Goal: Information Seeking & Learning: Learn about a topic

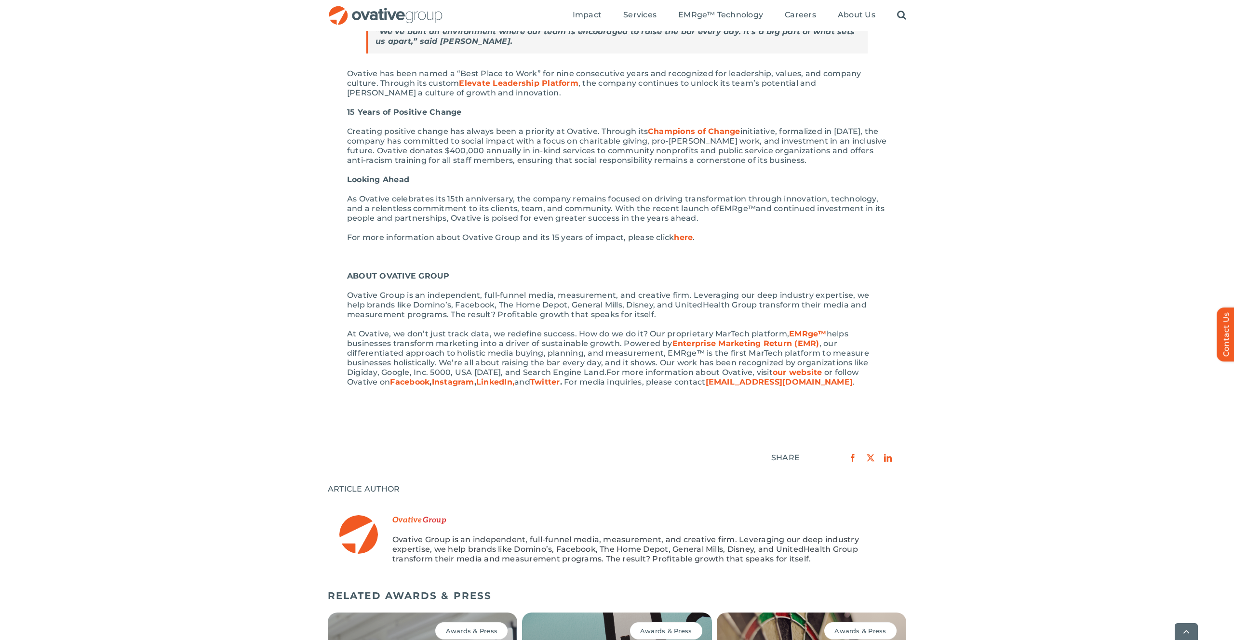
click at [390, 4] on div "Search for: * Toggle Navigation Impact Expert Insights Case Studies Awards & Pr…" at bounding box center [617, 15] width 578 height 31
click at [382, 8] on img "OG_Full_horizontal_RGB" at bounding box center [386, 16] width 116 height 20
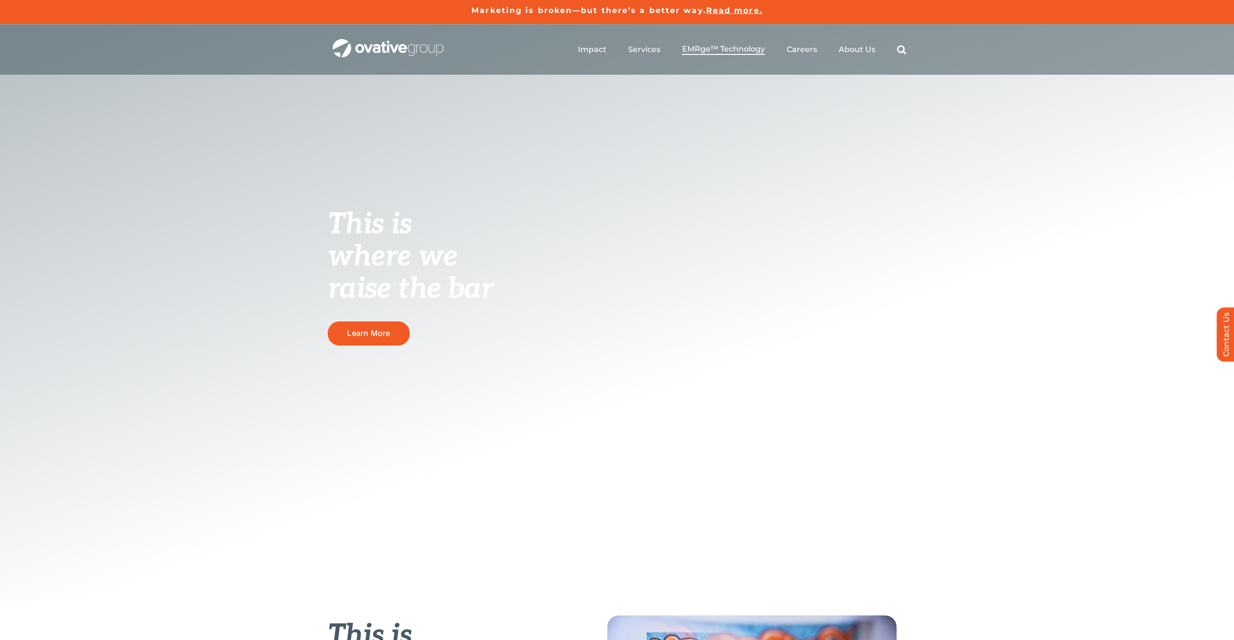
click at [691, 48] on span "EMRge™ Technology" at bounding box center [723, 49] width 83 height 10
click at [741, 49] on span "EMRge™ Technology" at bounding box center [723, 49] width 83 height 10
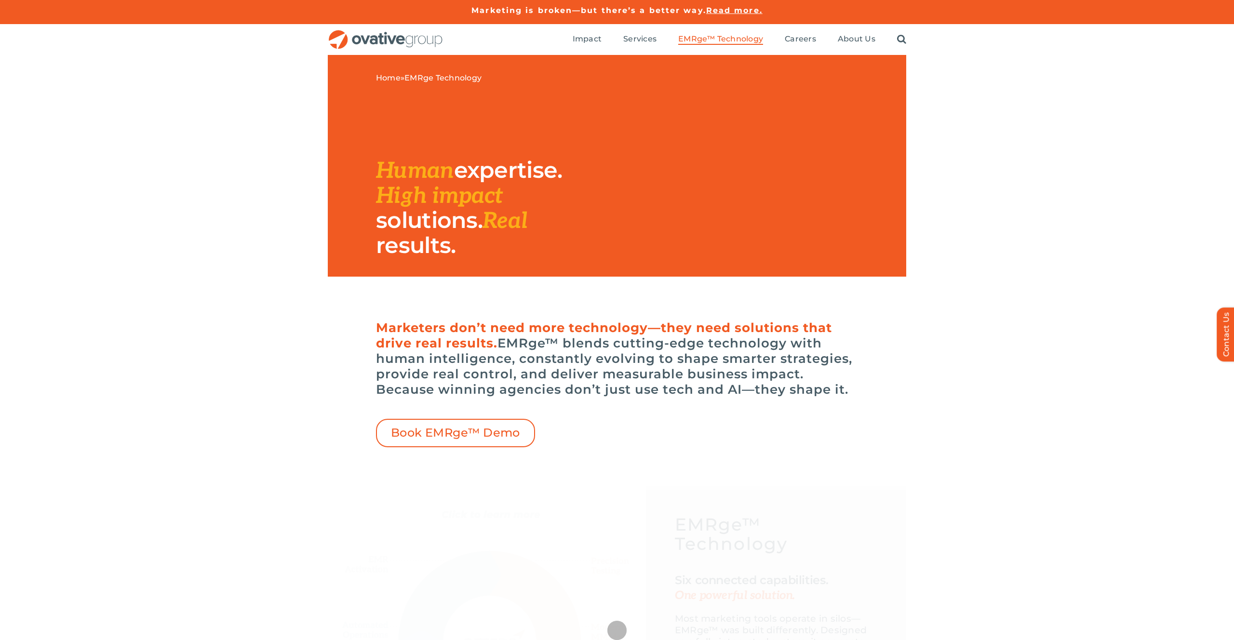
click at [711, 38] on span "EMRge™ Technology" at bounding box center [720, 39] width 85 height 10
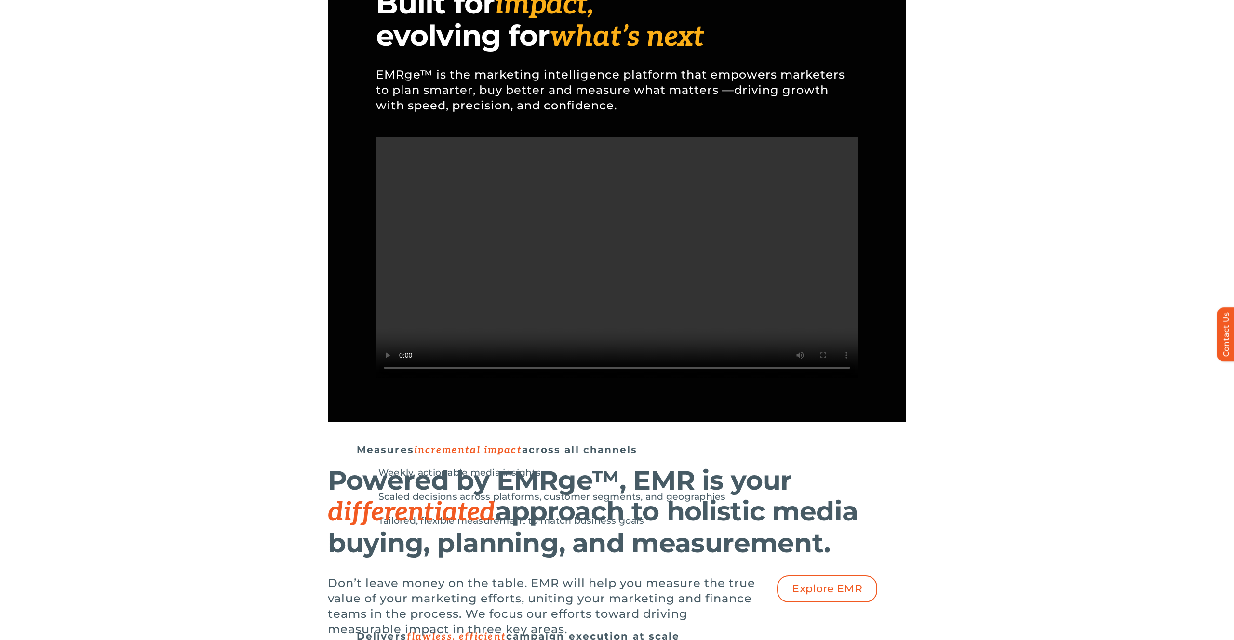
scroll to position [830, 0]
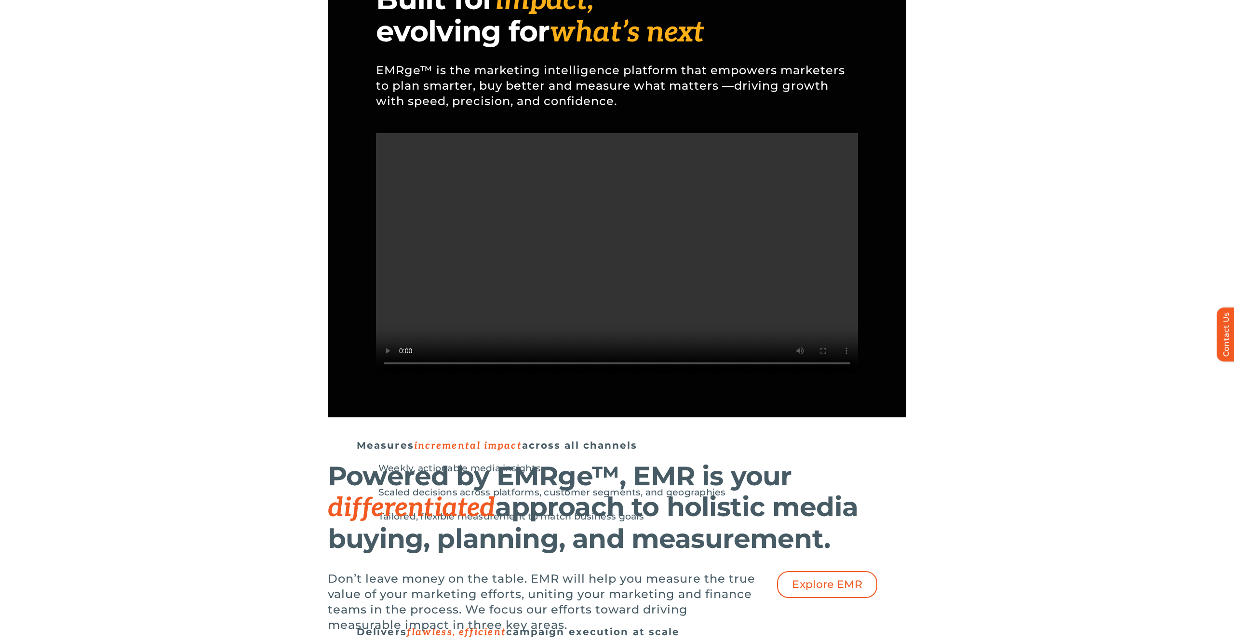
click at [885, 456] on div "Powered by EMRge™, EMR is your differentiated approach to holistic media buying…" at bounding box center [617, 549] width 578 height 187
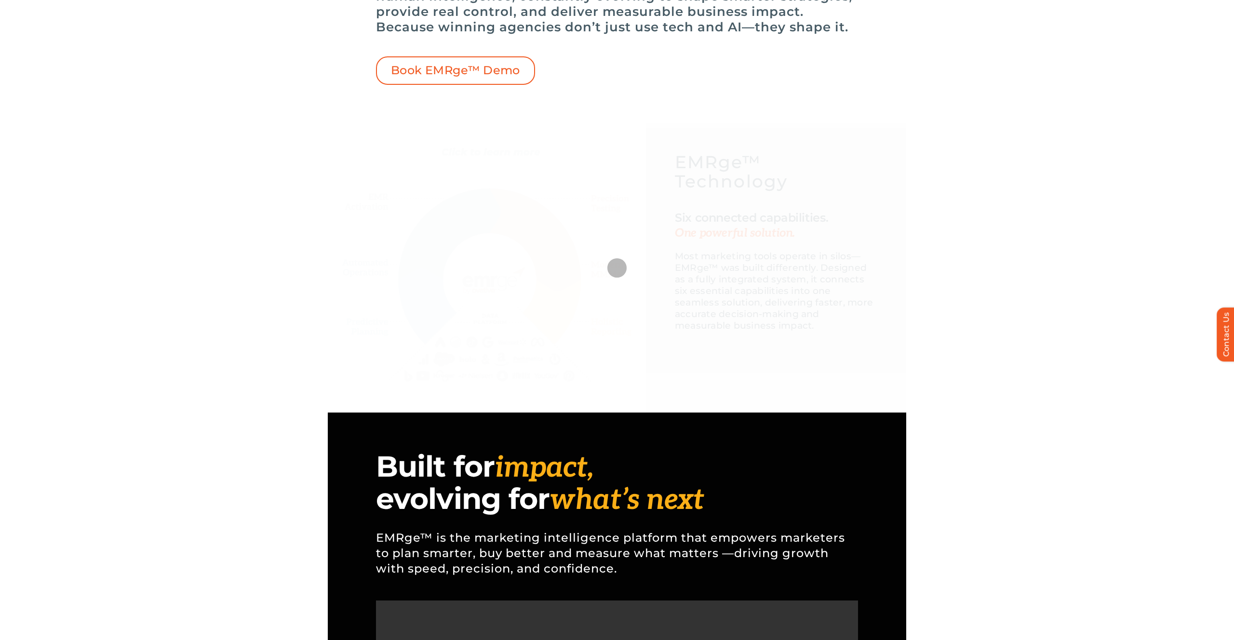
scroll to position [0, 0]
